Goal: Register for event/course

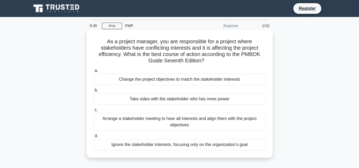
click at [199, 124] on div "Arrange a stakeholder meeting to hear all interests and align them with the pro…" at bounding box center [180, 122] width 172 height 18
click at [94, 112] on input "c. Arrange a stakeholder meeting to hear all interests and align them with the …" at bounding box center [94, 109] width 0 height 3
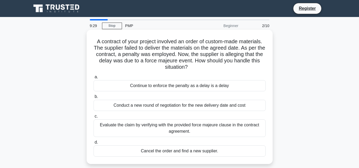
click at [198, 130] on div "Evaluate the claim by verifying with the provided force majeure clause in the c…" at bounding box center [180, 129] width 172 height 18
click at [94, 118] on input "c. Evaluate the claim by verifying with the provided force majeure clause in th…" at bounding box center [94, 116] width 0 height 3
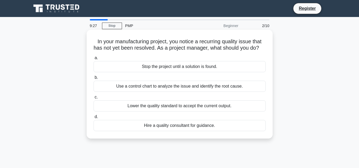
click at [198, 131] on div "Hire a quality consultant for guidance." at bounding box center [180, 125] width 172 height 11
click at [94, 119] on input "d. Hire a quality consultant for guidance." at bounding box center [94, 116] width 0 height 3
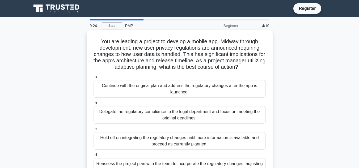
click at [218, 89] on div "Continue with the original plan and address the regulatory changes after the ap…" at bounding box center [180, 89] width 172 height 18
click at [94, 79] on input "a. Continue with the original plan and address the regulatory changes after the…" at bounding box center [94, 76] width 0 height 3
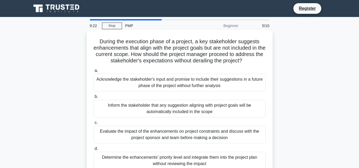
click at [199, 116] on div "Inform the stakeholder that any suggestion aligning with project goals will be …" at bounding box center [180, 109] width 172 height 18
click at [94, 99] on input "b. Inform the stakeholder that any suggestion aligning with project goals will …" at bounding box center [94, 96] width 0 height 3
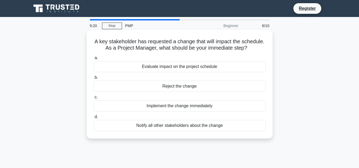
click at [200, 105] on div "Implement the change immediately" at bounding box center [180, 105] width 172 height 11
click at [94, 99] on input "c. Implement the change immediately" at bounding box center [94, 97] width 0 height 3
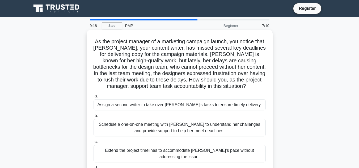
click at [210, 154] on div "Extend the project timelines to accommodate Emily's pace without addressing the…" at bounding box center [180, 154] width 172 height 18
click at [94, 144] on input "c. Extend the project timelines to accommodate Emily's pace without addressing …" at bounding box center [94, 141] width 0 height 3
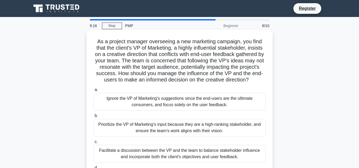
click at [192, 135] on div "Prioritize the VP of Marketing's input because they are a high-ranking stakehol…" at bounding box center [180, 128] width 172 height 18
click at [94, 118] on input "b. Prioritize the VP of Marketing's input because they are a high-ranking stake…" at bounding box center [94, 115] width 0 height 3
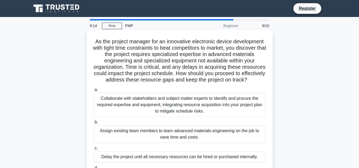
click at [188, 161] on div "Delay the project until all necessary resources can be hired or purchased inter…" at bounding box center [180, 157] width 172 height 11
click at [94, 150] on input "c. Delay the project until all necessary resources can be hired or purchased in…" at bounding box center [94, 148] width 0 height 3
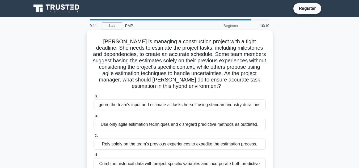
click at [196, 106] on div "Ignore the team's input and estimate all tasks herself using standard industry …" at bounding box center [180, 104] width 172 height 11
click at [94, 98] on input "a. Ignore the team's input and estimate all tasks herself using standard indust…" at bounding box center [94, 96] width 0 height 3
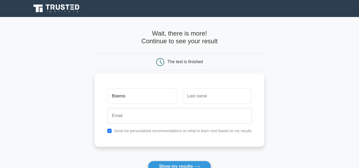
type input "Boemo"
click at [213, 94] on input "text" at bounding box center [217, 96] width 69 height 15
type input "Motsamai"
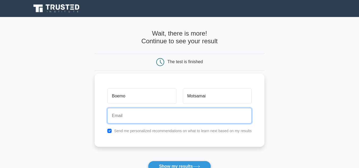
click at [205, 119] on input "email" at bounding box center [179, 115] width 144 height 15
type input "motsamaiboemo4@gmail.com"
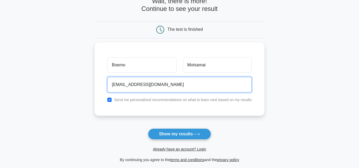
scroll to position [33, 0]
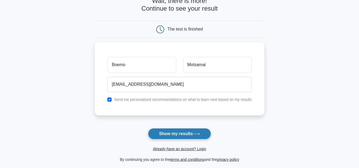
click at [203, 134] on button "Show my results" at bounding box center [179, 133] width 63 height 11
